Goal: Task Accomplishment & Management: Manage account settings

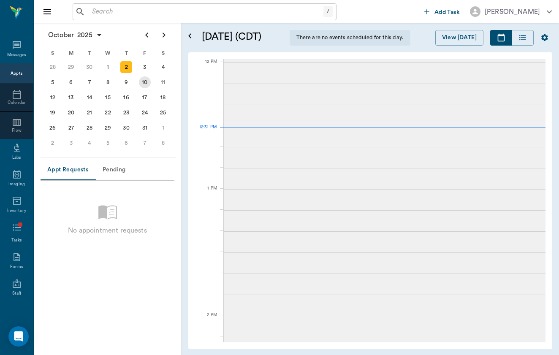
scroll to position [508, 0]
click at [143, 80] on div "10" at bounding box center [145, 82] width 12 height 12
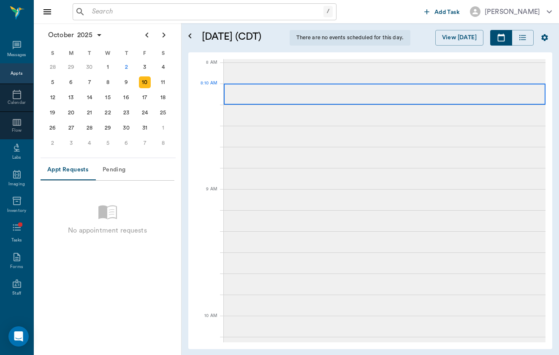
click at [263, 98] on div at bounding box center [385, 94] width 322 height 21
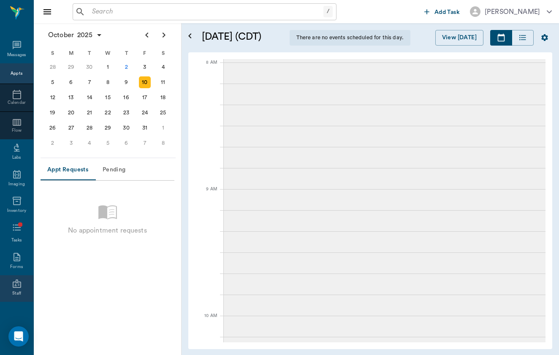
click at [21, 293] on div "Staff" at bounding box center [16, 294] width 9 height 6
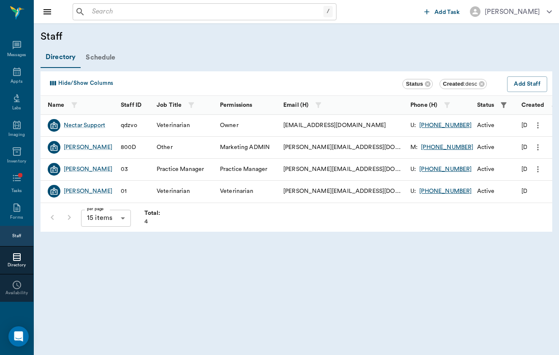
click at [109, 52] on div "Schedule" at bounding box center [101, 57] width 40 height 20
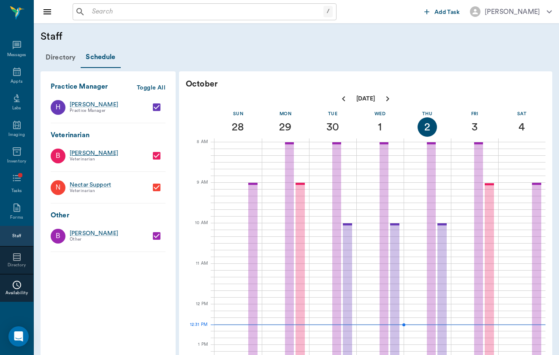
click at [105, 152] on div "[PERSON_NAME]" at bounding box center [105, 153] width 71 height 8
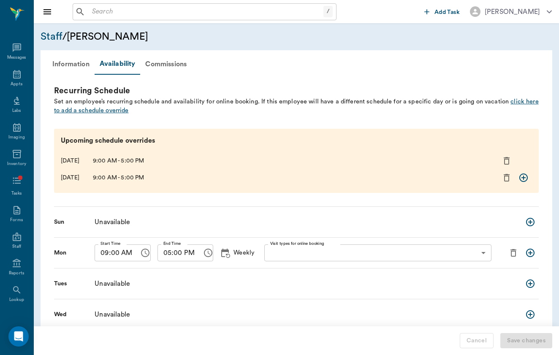
click at [99, 110] on span "click here to add a schedule override" at bounding box center [296, 106] width 485 height 16
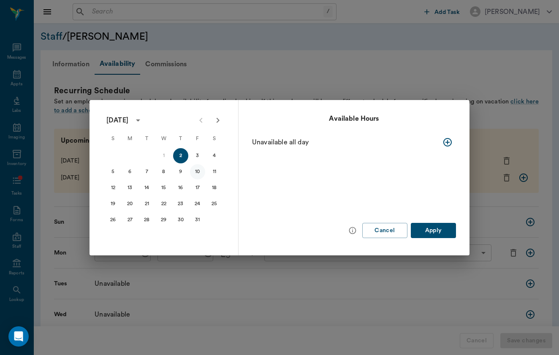
click at [201, 175] on button "10" at bounding box center [197, 171] width 15 height 15
click at [435, 231] on button "Apply" at bounding box center [433, 231] width 45 height 16
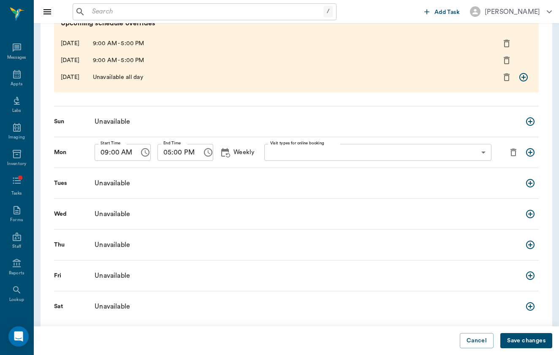
scroll to position [114, 0]
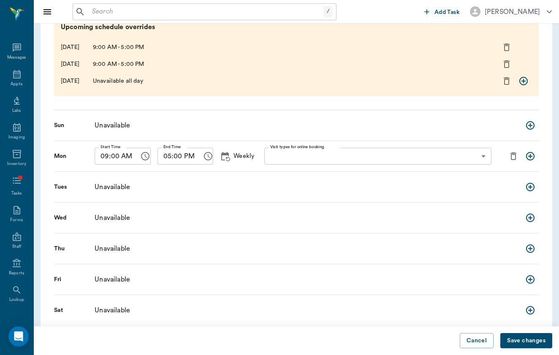
click at [507, 79] on icon "delete exceptions for this day" at bounding box center [507, 81] width 6 height 8
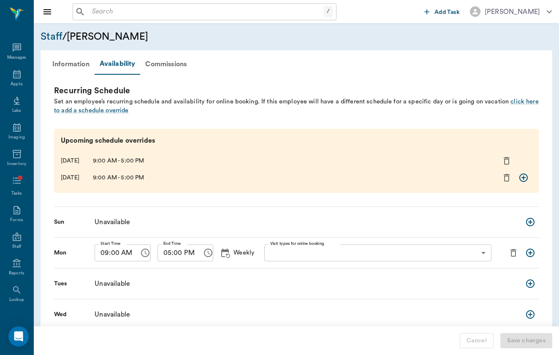
scroll to position [0, 0]
